Goal: Check status

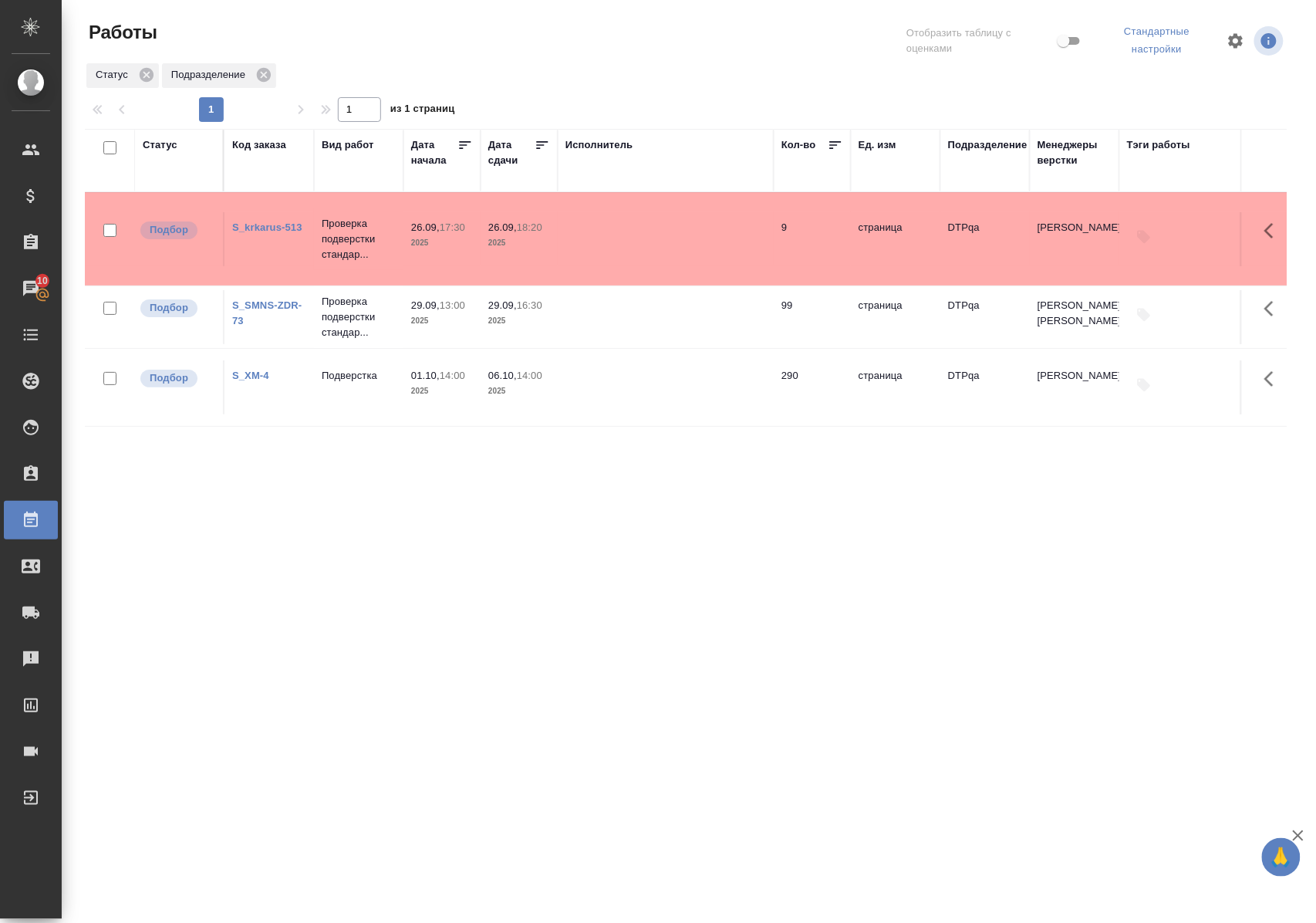
click at [163, 146] on div "Статус" at bounding box center [160, 145] width 35 height 15
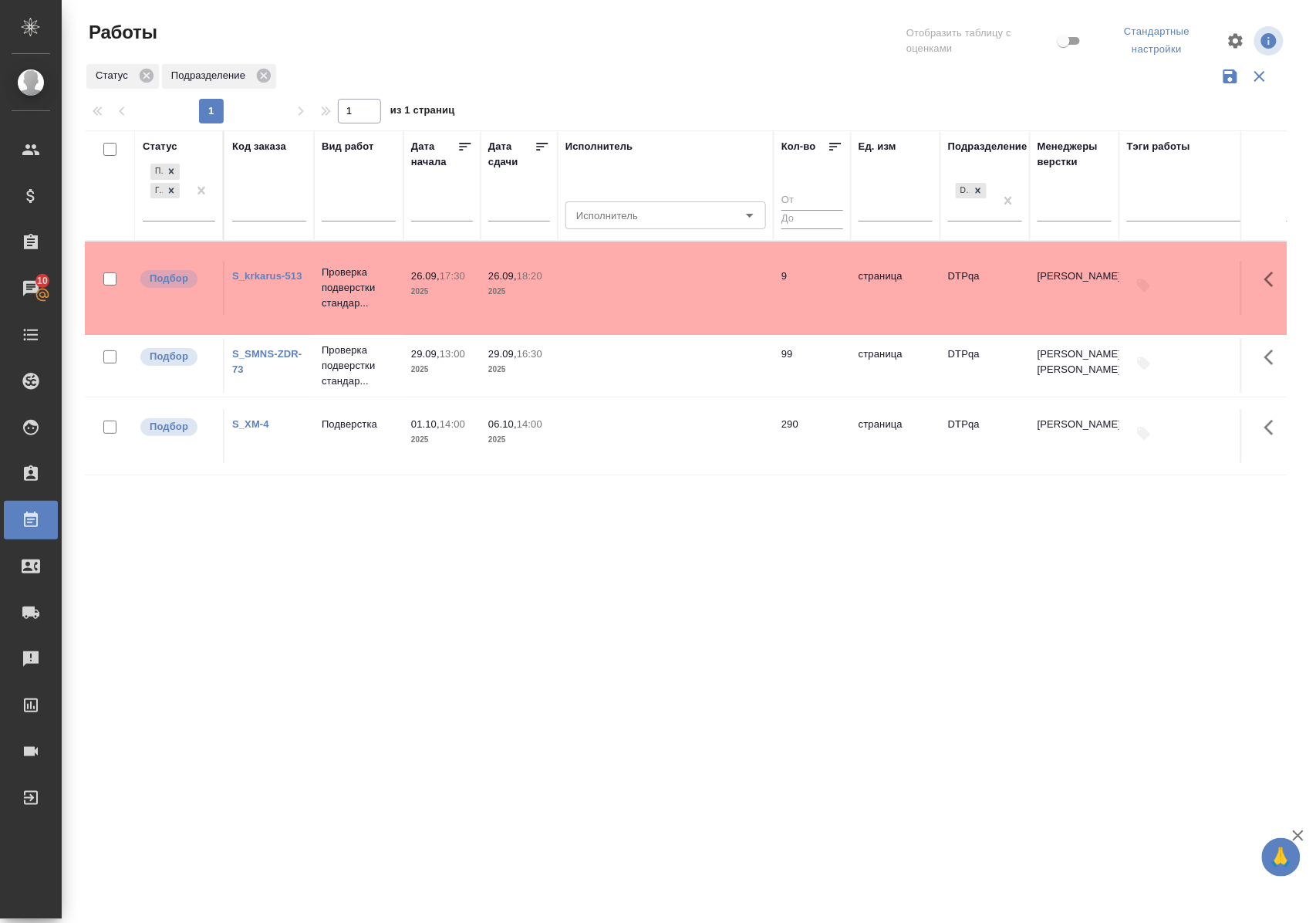
click at [183, 222] on div "Подбор Готов к работе" at bounding box center [179, 197] width 73 height 72
click at [183, 219] on div "Подбор Готов к работе" at bounding box center [165, 190] width 44 height 60
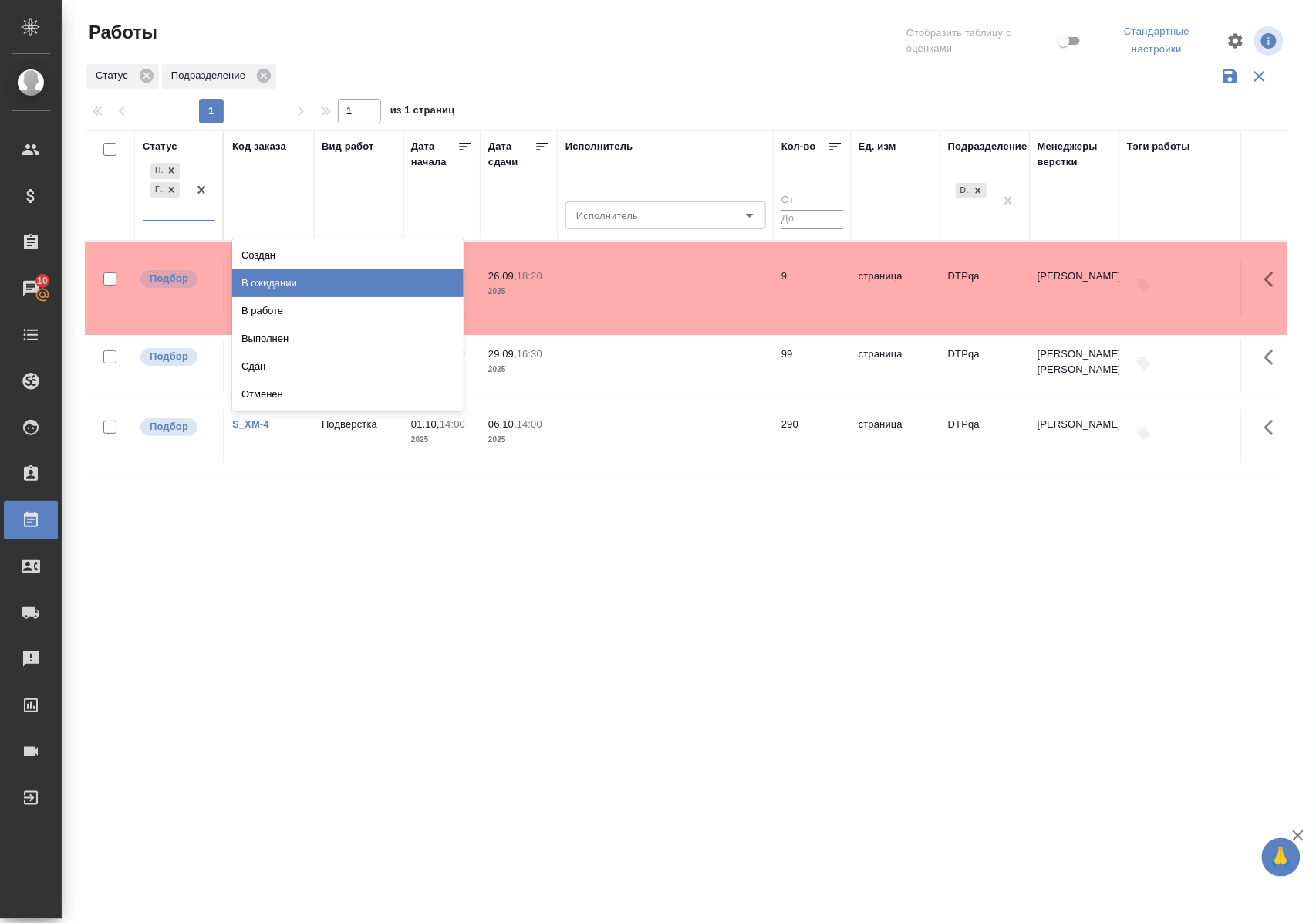
click at [251, 284] on div "В ожидании" at bounding box center [348, 283] width 232 height 27
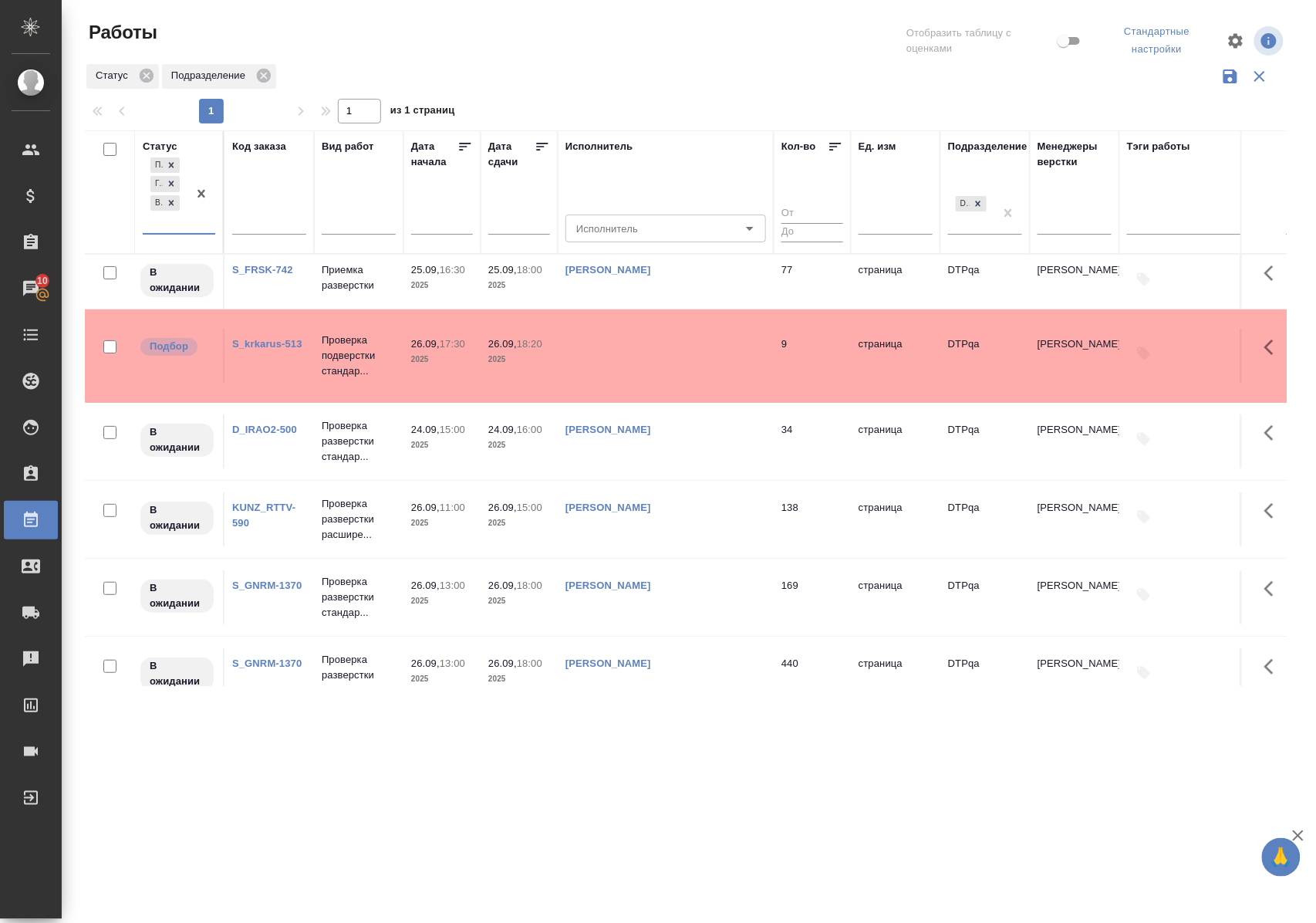
click at [265, 435] on link "D_IRAO2-500" at bounding box center [265, 429] width 65 height 12
click at [273, 273] on link "S_FRSK-742" at bounding box center [263, 269] width 61 height 12
click at [173, 207] on icon at bounding box center [171, 203] width 11 height 11
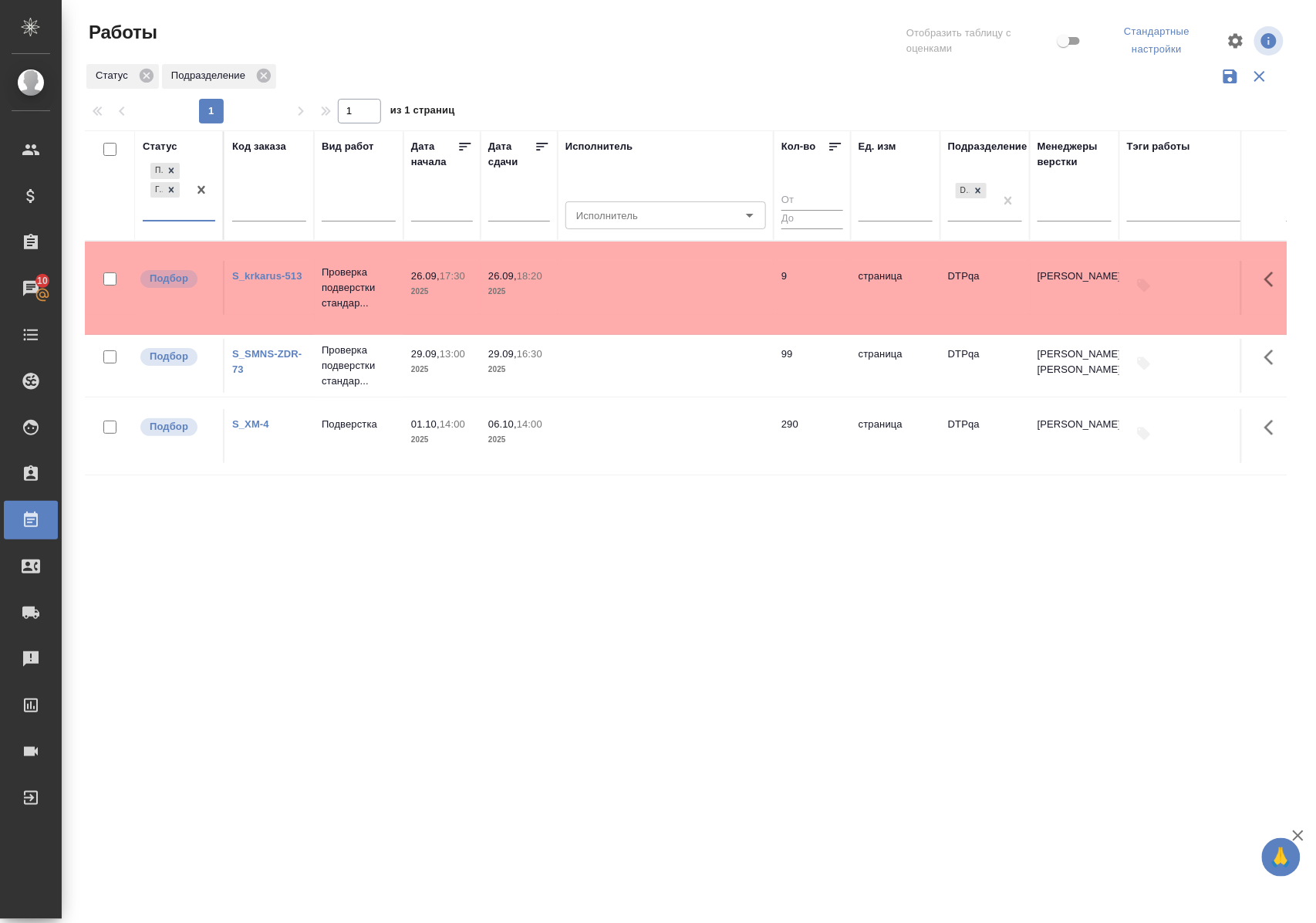
click at [161, 145] on div "Статус" at bounding box center [160, 146] width 35 height 15
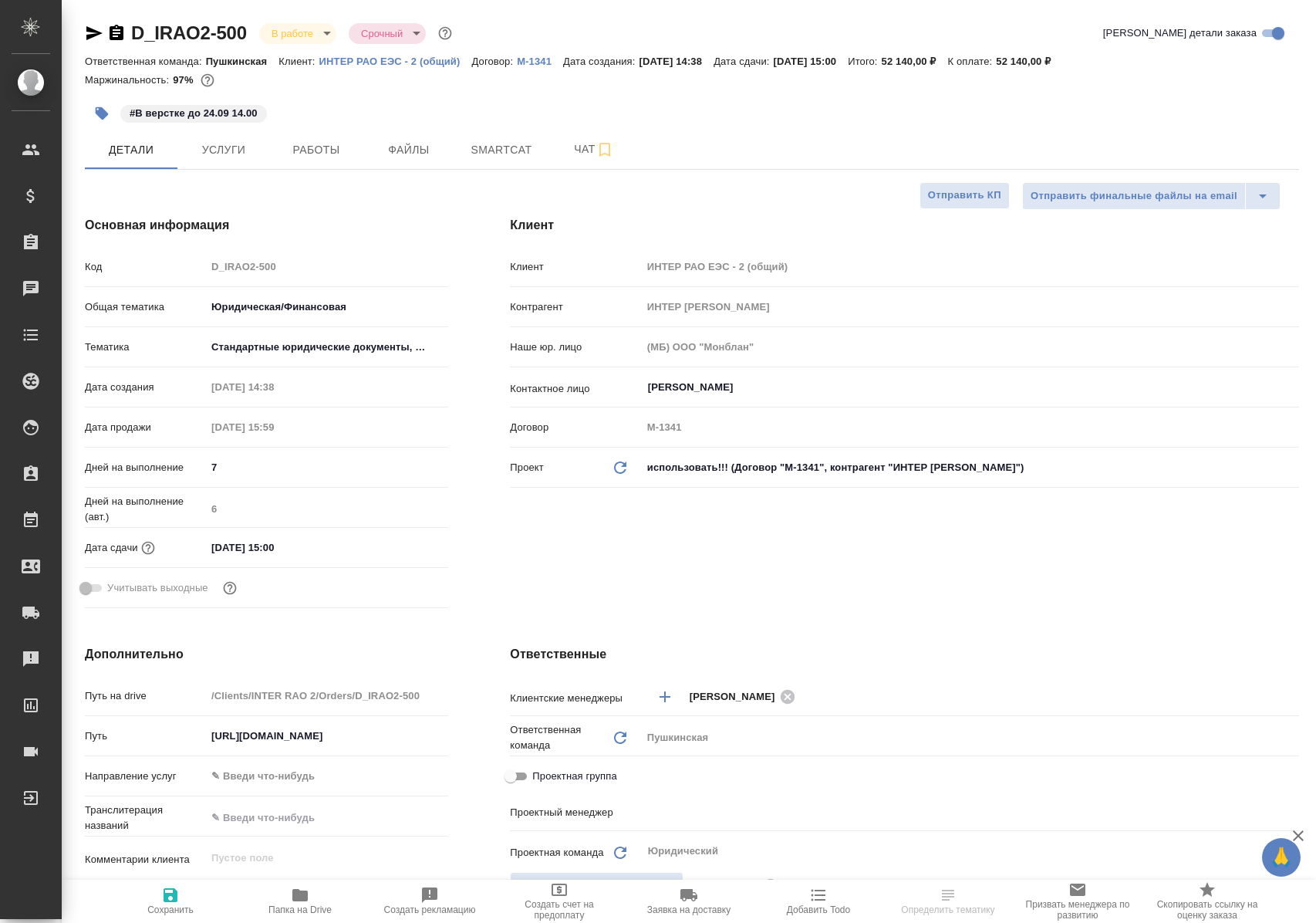
select select "RU"
type input "Бабкина Анастасия"
click at [316, 136] on button "Работы" at bounding box center [316, 149] width 92 height 38
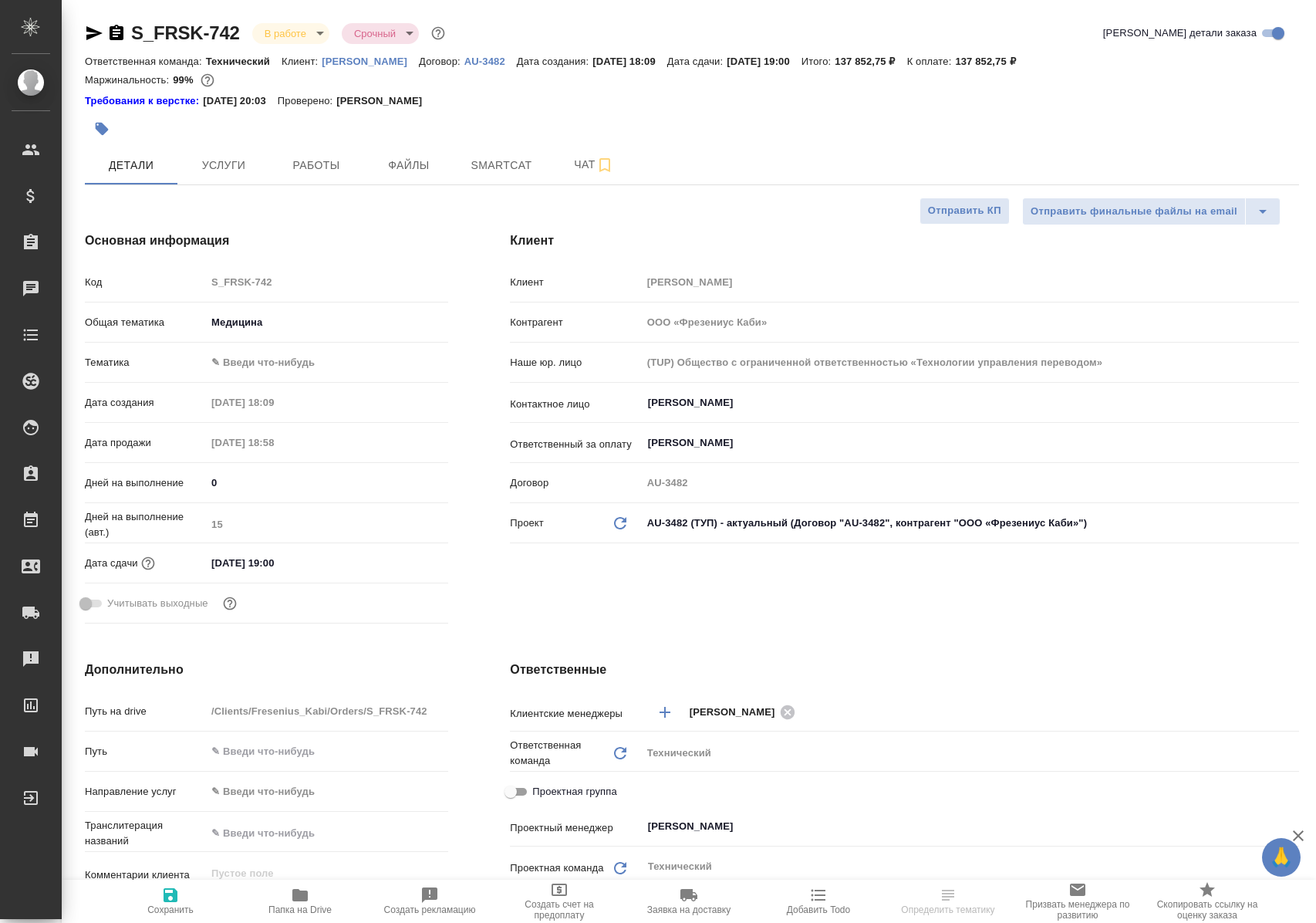
select select "RU"
click at [316, 162] on span "Работы" at bounding box center [316, 165] width 74 height 20
